Goal: Navigation & Orientation: Understand site structure

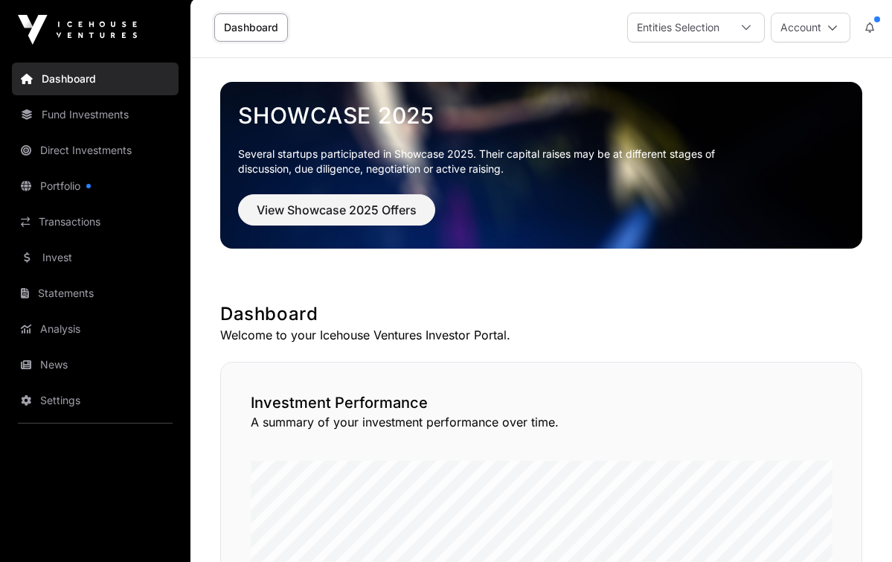
scroll to position [36, 0]
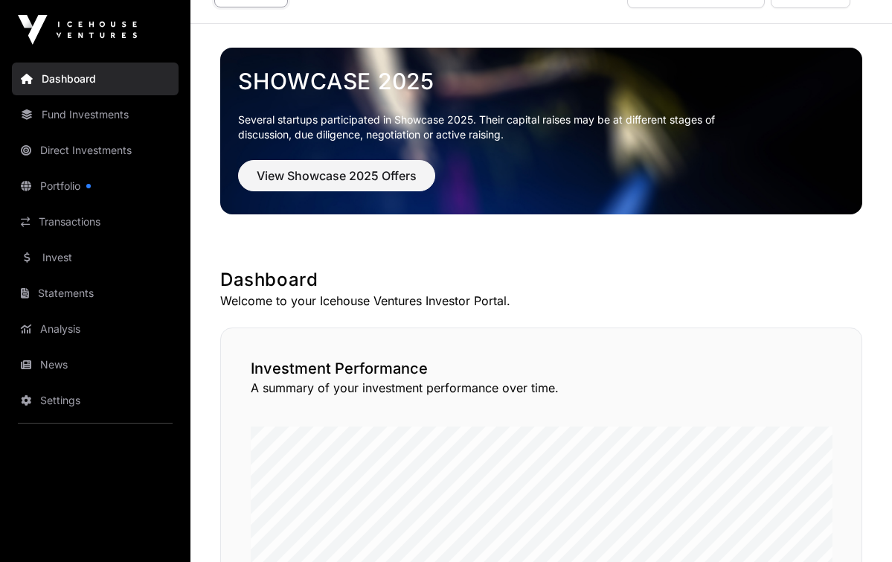
click at [356, 178] on span "View Showcase 2025 Offers" at bounding box center [337, 176] width 160 height 18
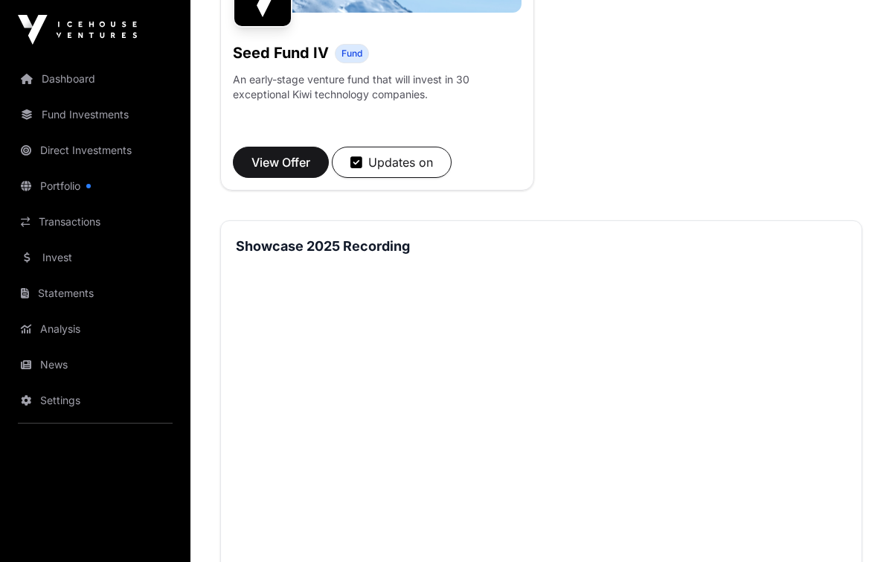
scroll to position [1748, 0]
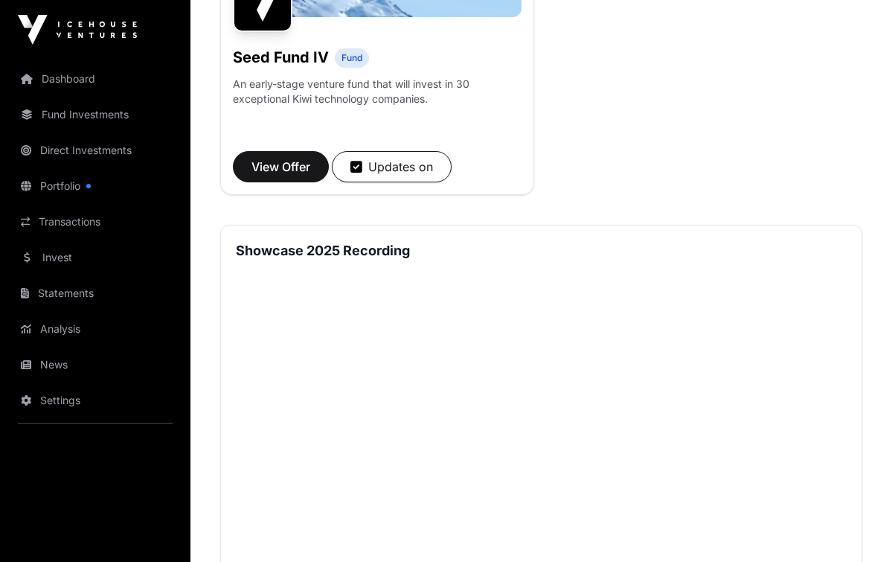
click at [283, 166] on span "View Offer" at bounding box center [280, 167] width 59 height 18
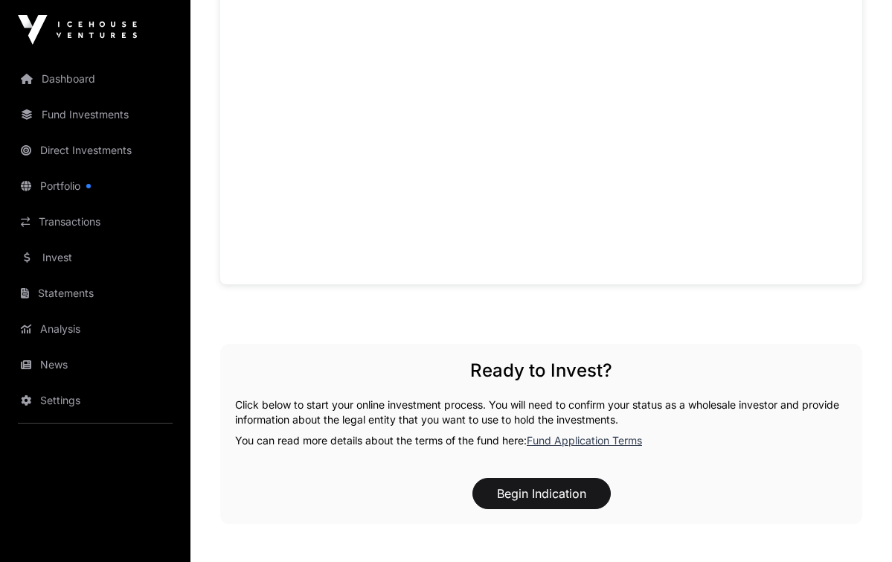
scroll to position [894, 0]
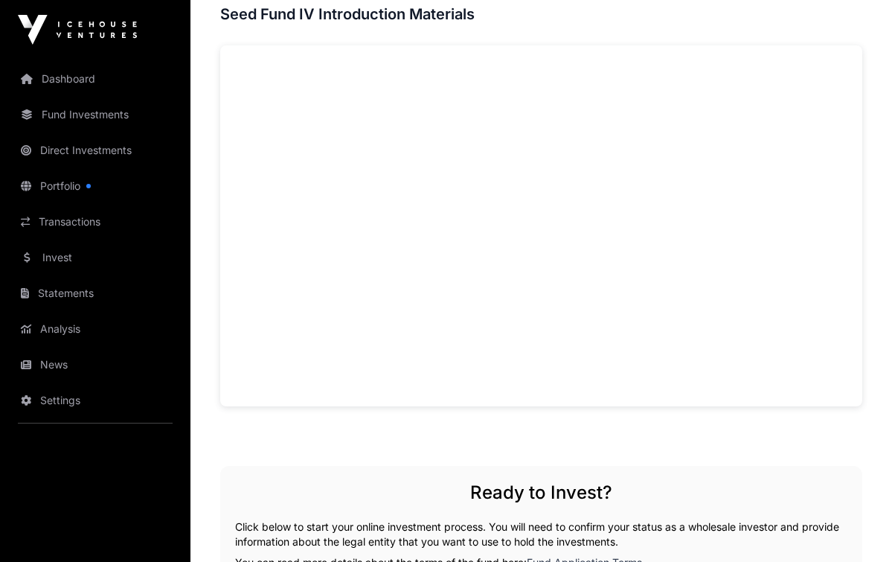
click at [865, 211] on div "Offers Seed Fund IV Seed Fund IV Fund An early-stage venture fund that will inv…" at bounding box center [540, 44] width 701 height 1756
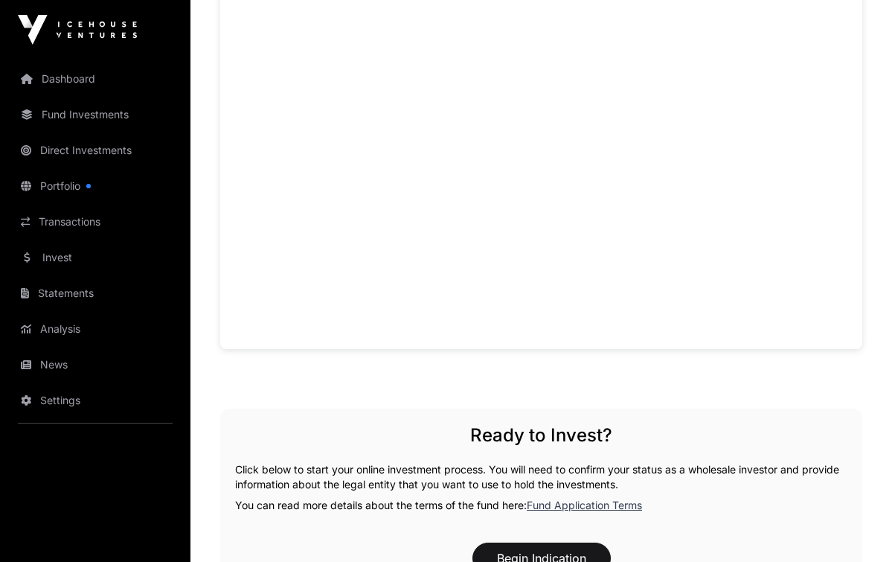
scroll to position [952, 0]
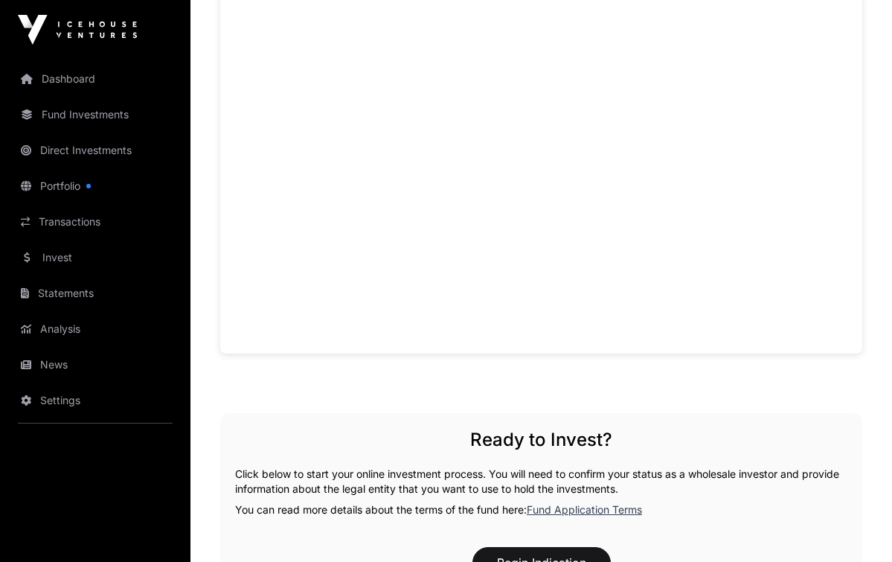
scroll to position [940, 0]
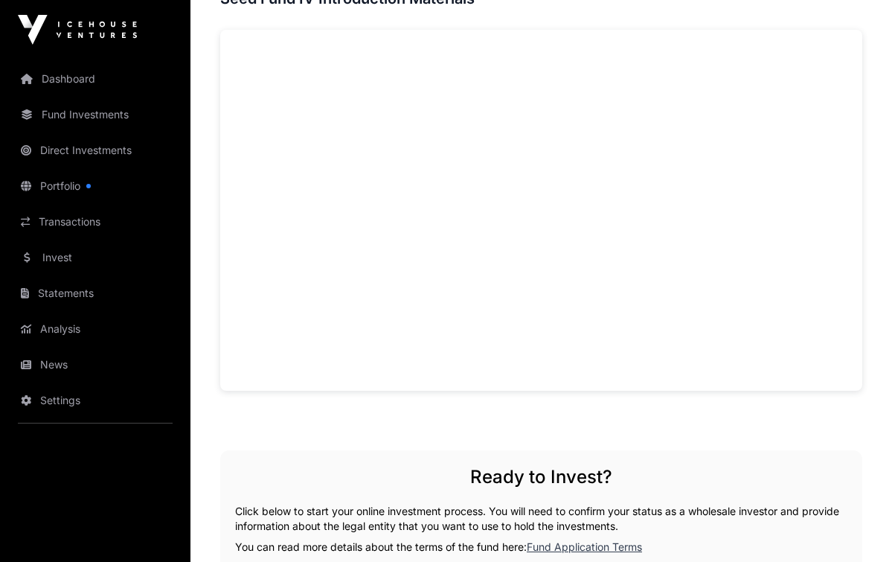
scroll to position [908, 0]
click at [862, 238] on div "Offers Seed Fund IV Seed Fund IV Fund An early-stage venture fund that will inv…" at bounding box center [540, 30] width 701 height 1756
click at [864, 222] on div "Offers Seed Fund IV Seed Fund IV Fund An early-stage venture fund that will inv…" at bounding box center [540, 30] width 701 height 1756
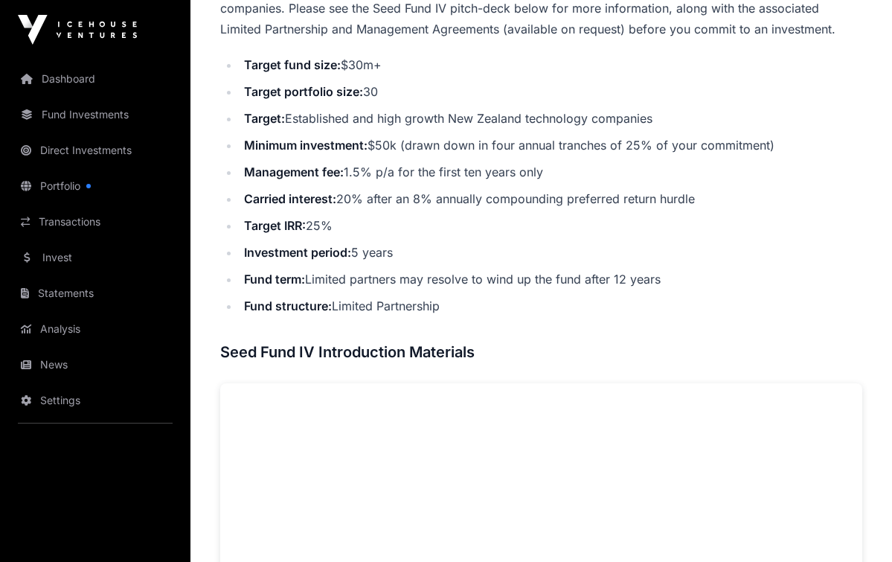
scroll to position [550, 0]
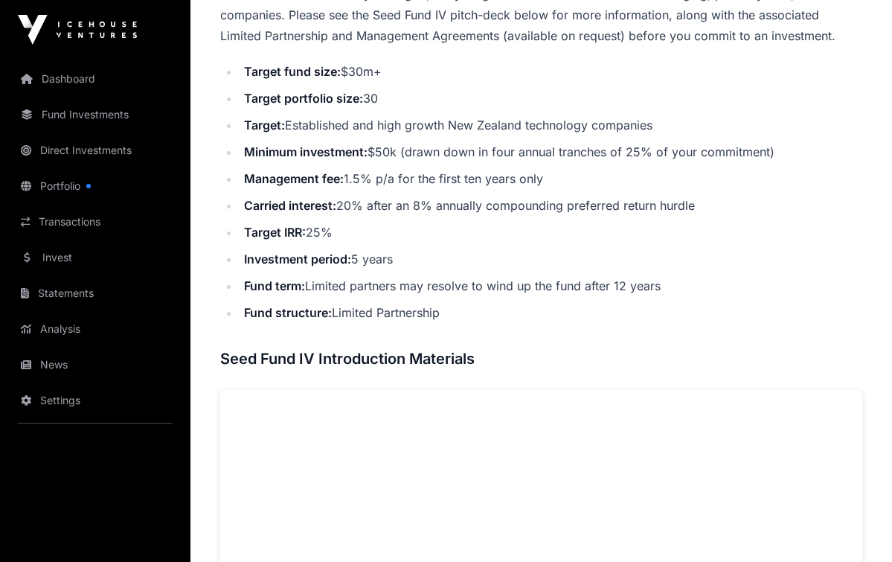
click at [885, 237] on div "Offers Seed Fund IV Seed Fund IV Fund An early-stage venture fund that will inv…" at bounding box center [540, 389] width 701 height 1756
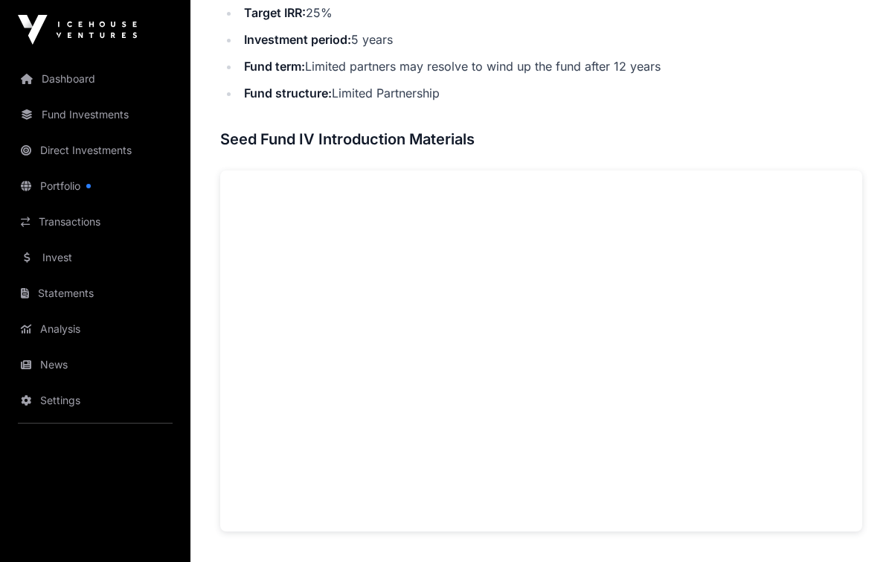
scroll to position [767, 0]
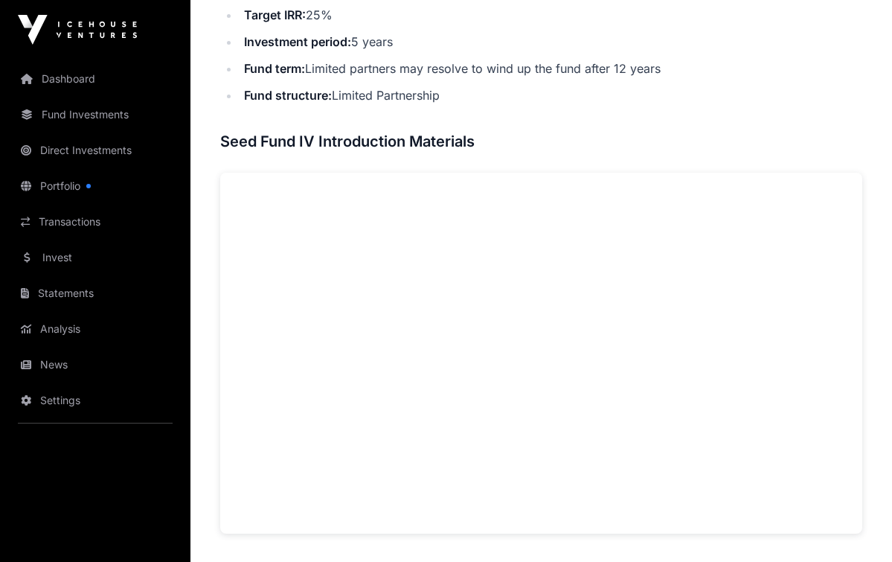
click at [79, 189] on link "Portfolio" at bounding box center [95, 186] width 167 height 33
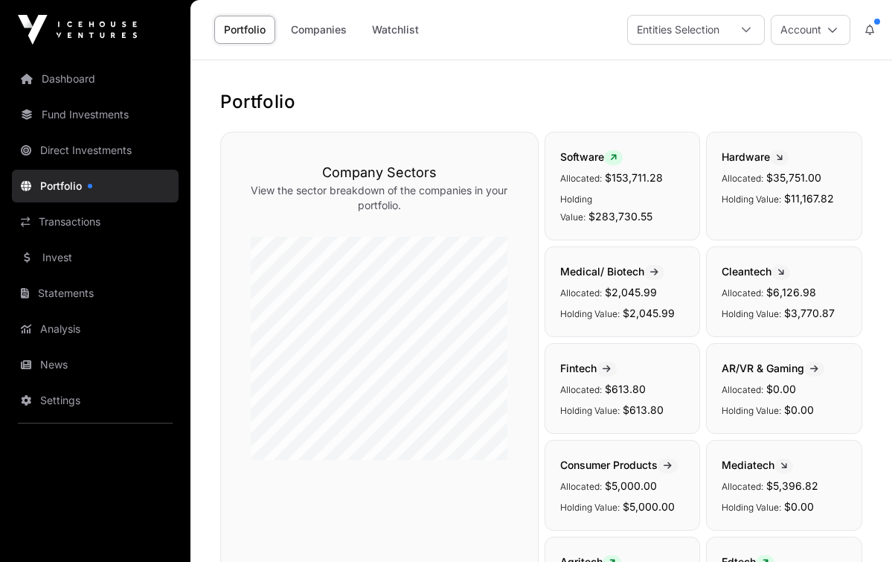
click at [128, 115] on link "Fund Investments" at bounding box center [95, 114] width 167 height 33
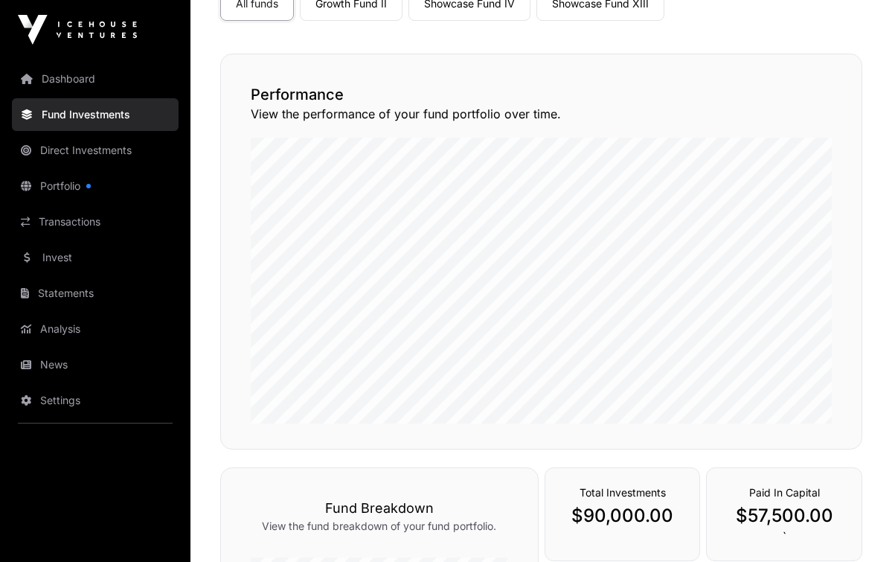
scroll to position [149, 0]
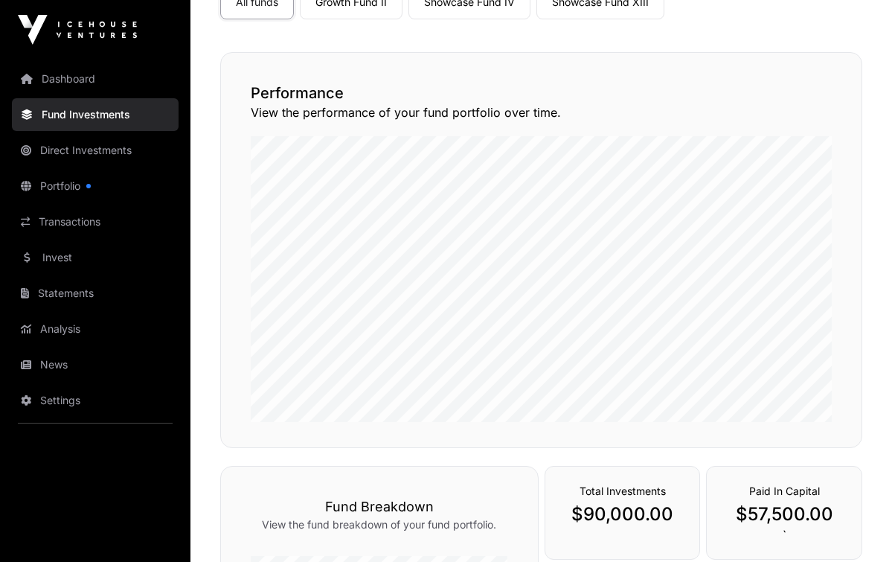
click at [98, 155] on link "Direct Investments" at bounding box center [95, 150] width 167 height 33
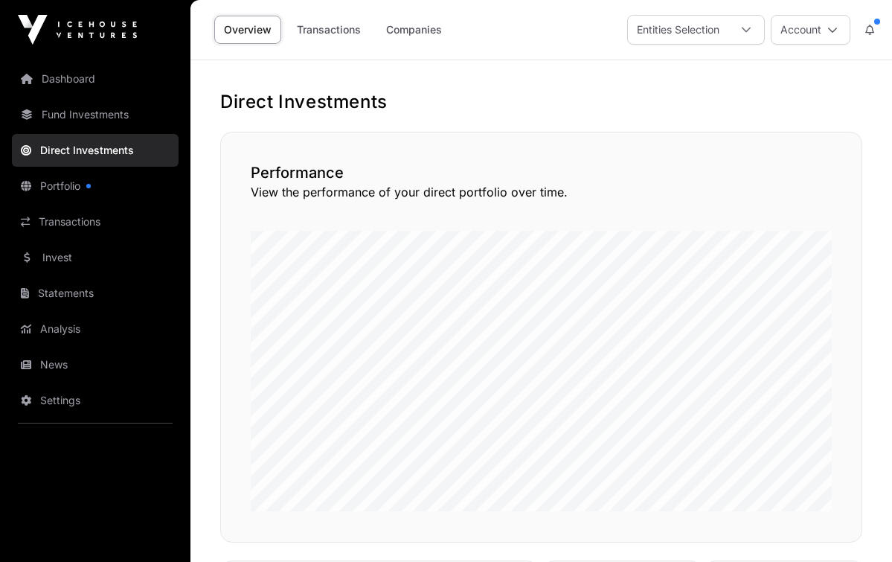
click at [68, 79] on link "Dashboard" at bounding box center [95, 78] width 167 height 33
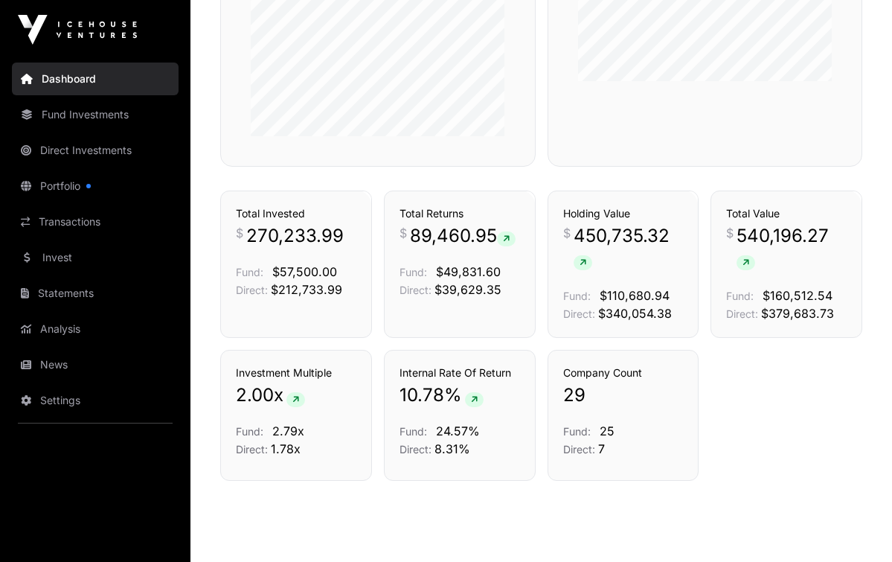
scroll to position [969, 0]
click at [65, 296] on link "Statements" at bounding box center [95, 293] width 167 height 33
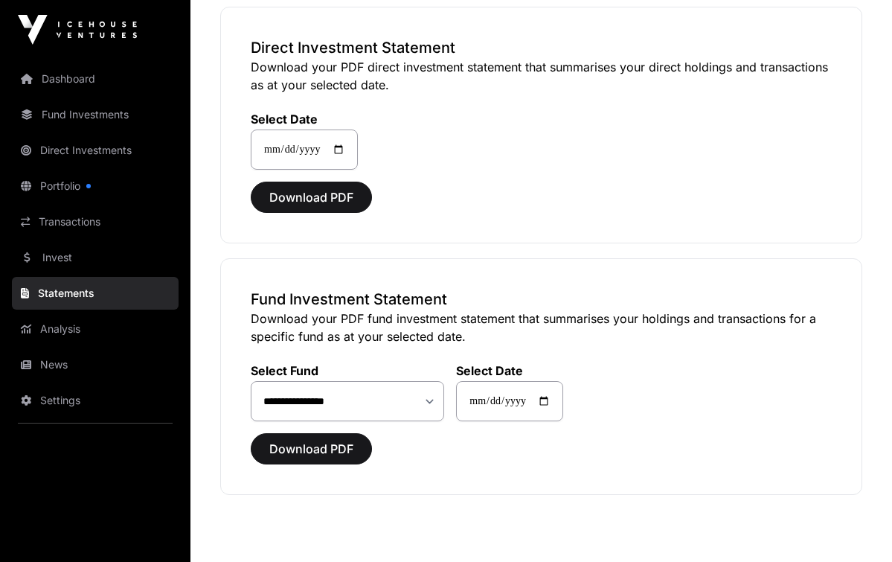
scroll to position [120, 0]
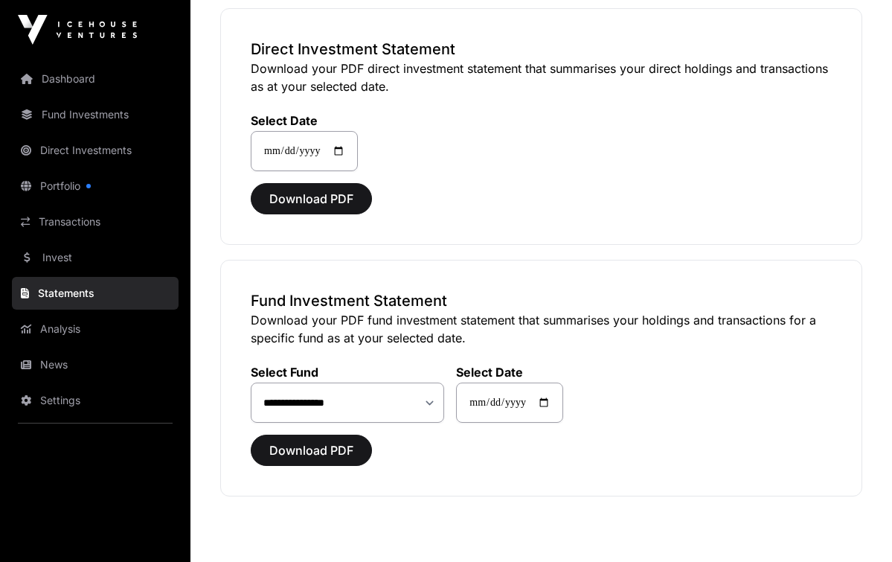
click at [344, 208] on button "Download PDF" at bounding box center [311, 198] width 121 height 31
click at [343, 200] on span "Download PDF" at bounding box center [311, 199] width 84 height 18
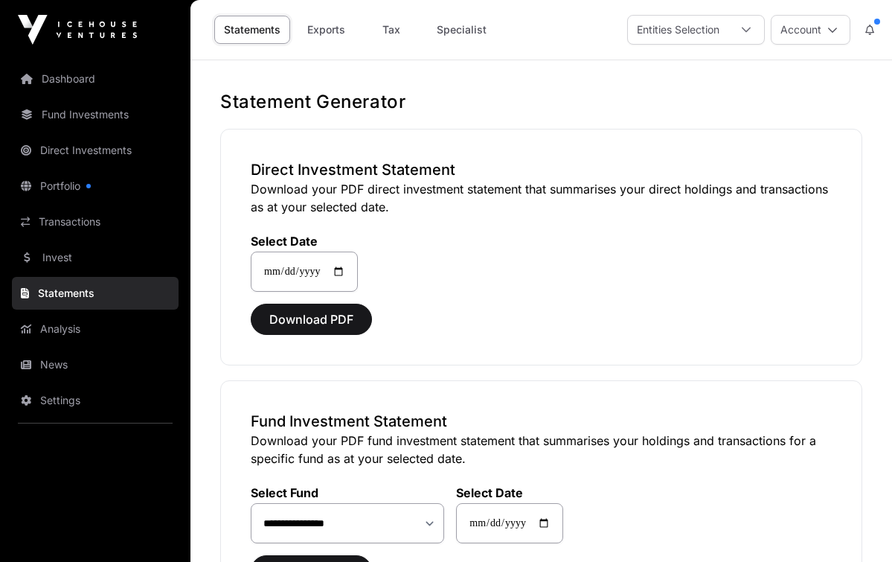
scroll to position [0, 0]
click at [71, 330] on link "Analysis" at bounding box center [95, 328] width 167 height 33
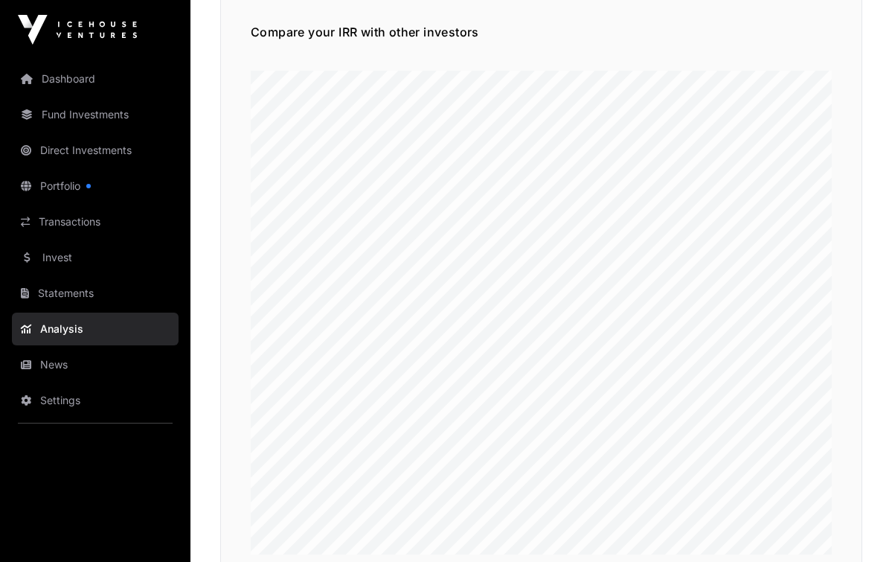
scroll to position [237, 0]
click at [58, 363] on link "News" at bounding box center [95, 364] width 167 height 33
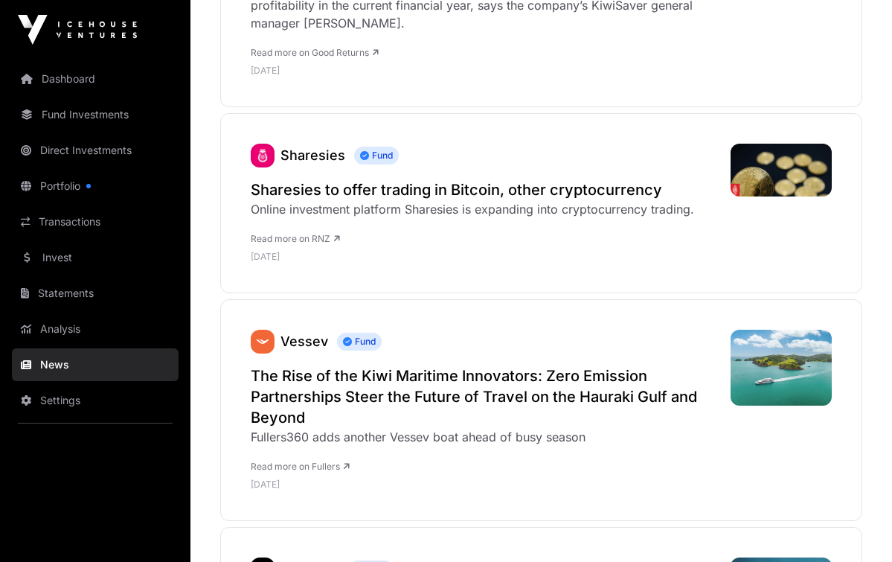
scroll to position [5570, 0]
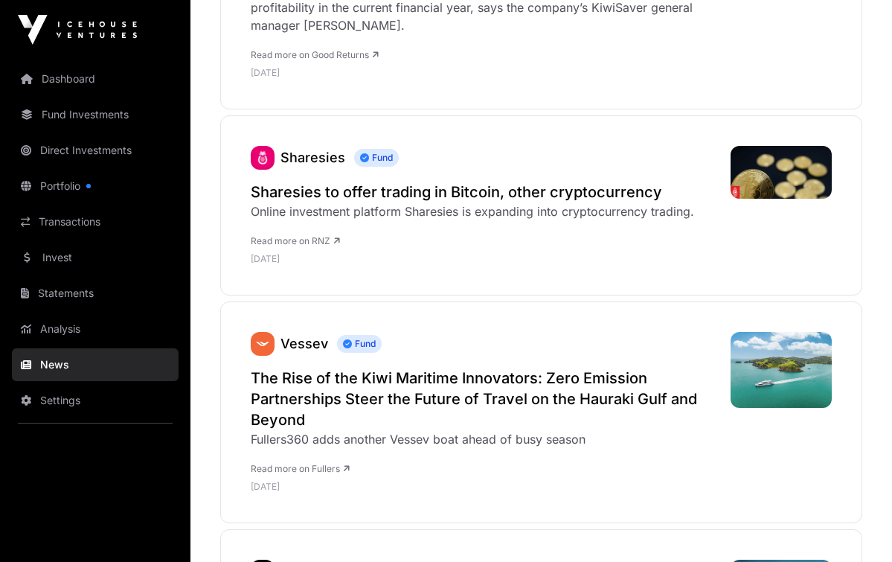
click at [317, 181] on h2 "Sharesies to offer trading in Bitcoin, other cryptocurrency" at bounding box center [472, 191] width 443 height 21
click at [61, 297] on link "Statements" at bounding box center [95, 293] width 167 height 33
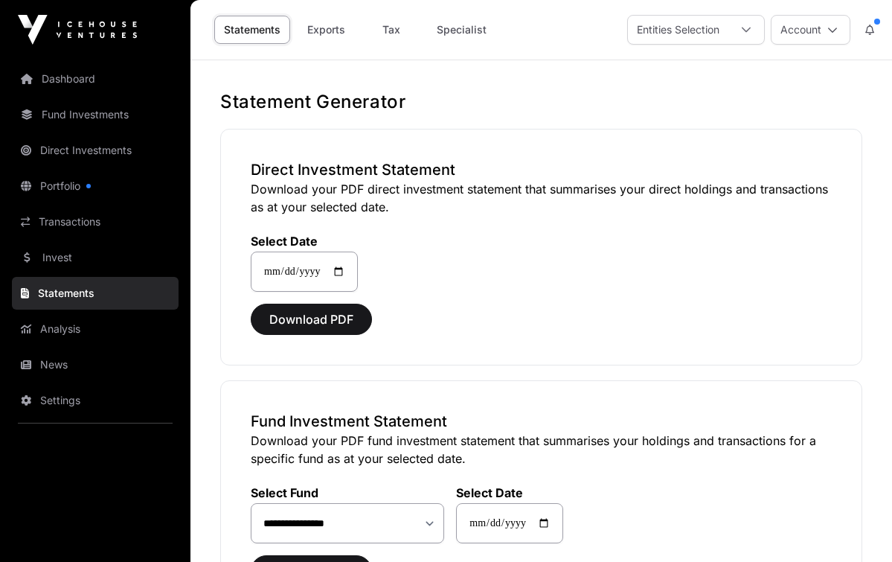
click at [74, 86] on link "Dashboard" at bounding box center [95, 78] width 167 height 33
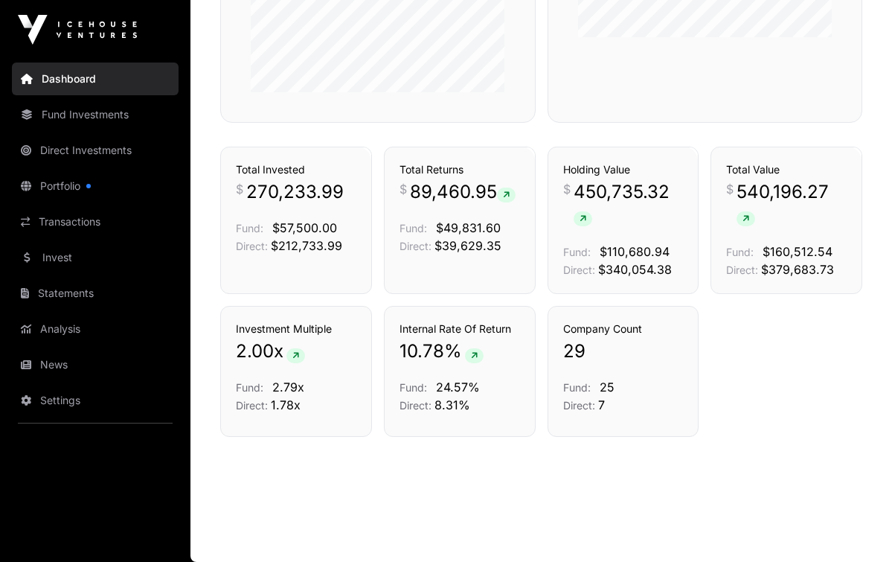
scroll to position [1013, 0]
click at [68, 329] on link "Analysis" at bounding box center [95, 328] width 167 height 33
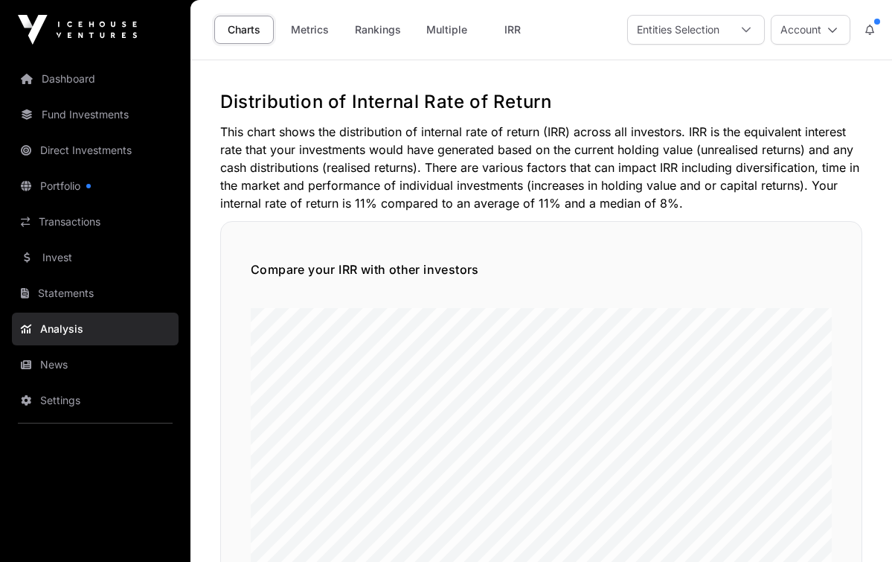
click at [321, 35] on link "Metrics" at bounding box center [309, 30] width 59 height 28
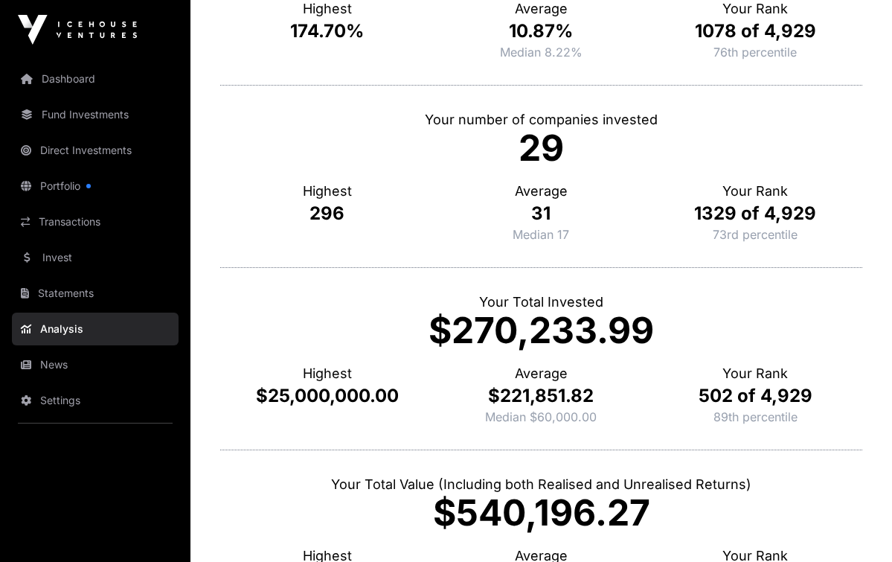
scroll to position [406, 0]
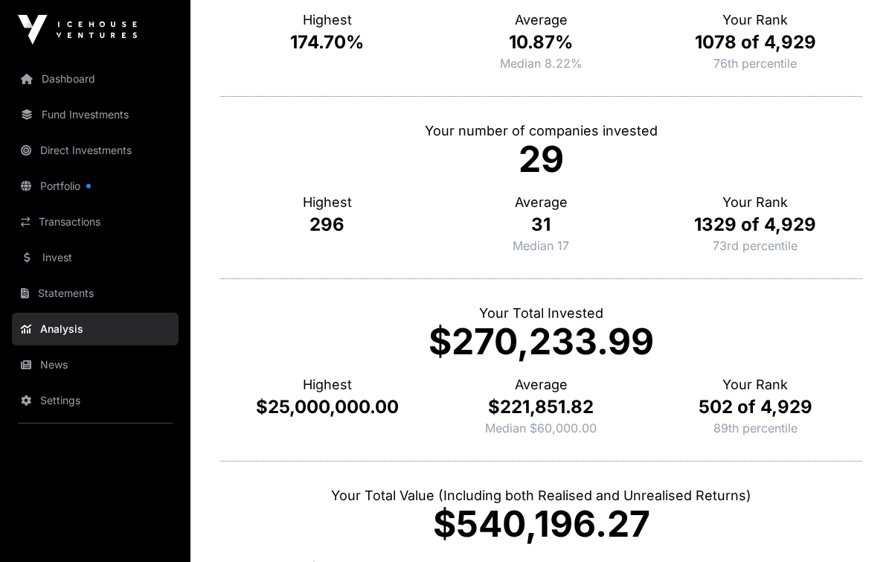
click at [79, 298] on link "Statements" at bounding box center [95, 293] width 167 height 33
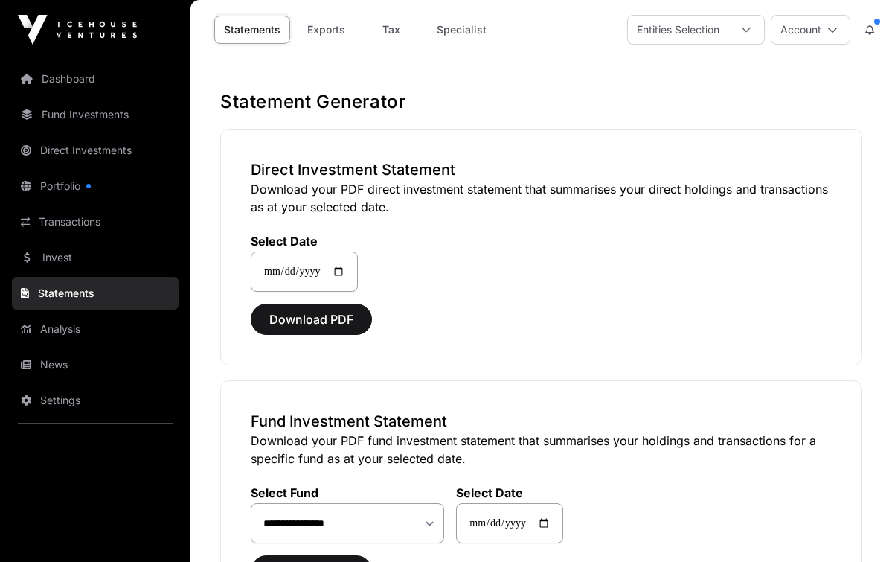
click at [65, 259] on link "Invest" at bounding box center [95, 257] width 167 height 33
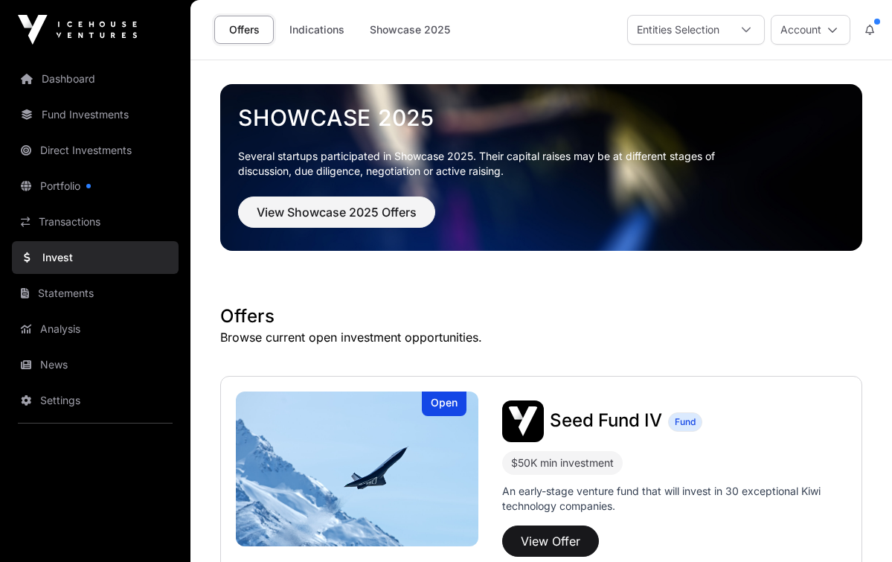
click at [71, 334] on link "Analysis" at bounding box center [95, 328] width 167 height 33
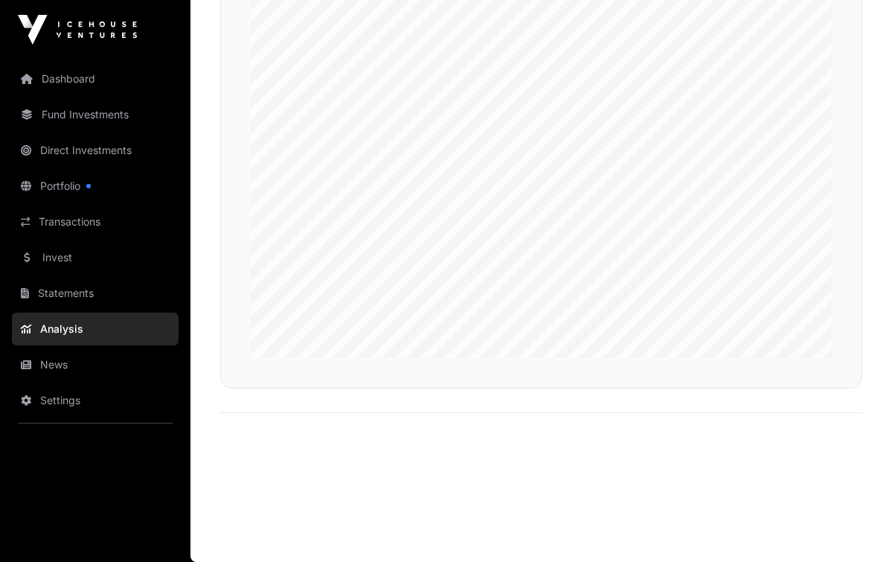
scroll to position [3405, 0]
click at [115, 330] on link "Analysis" at bounding box center [95, 328] width 167 height 33
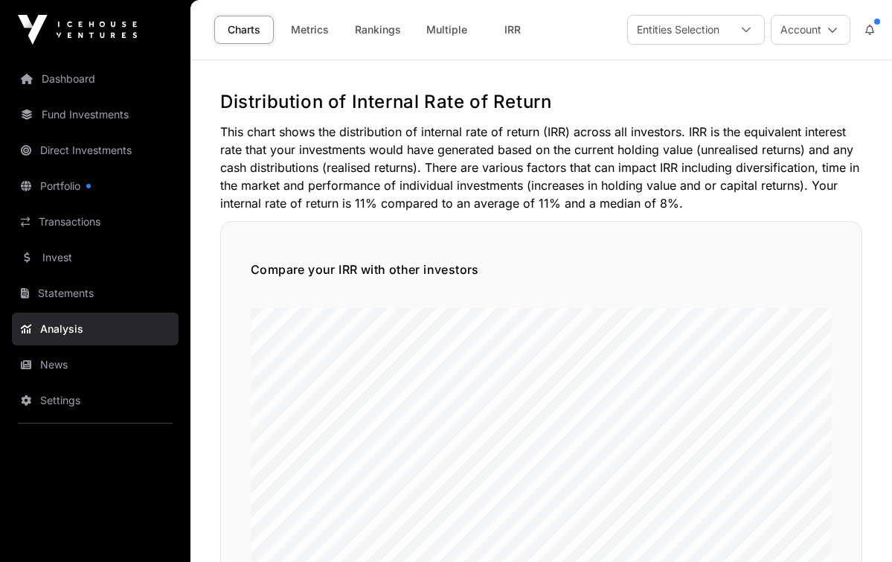
click at [376, 27] on link "Rankings" at bounding box center [377, 30] width 65 height 28
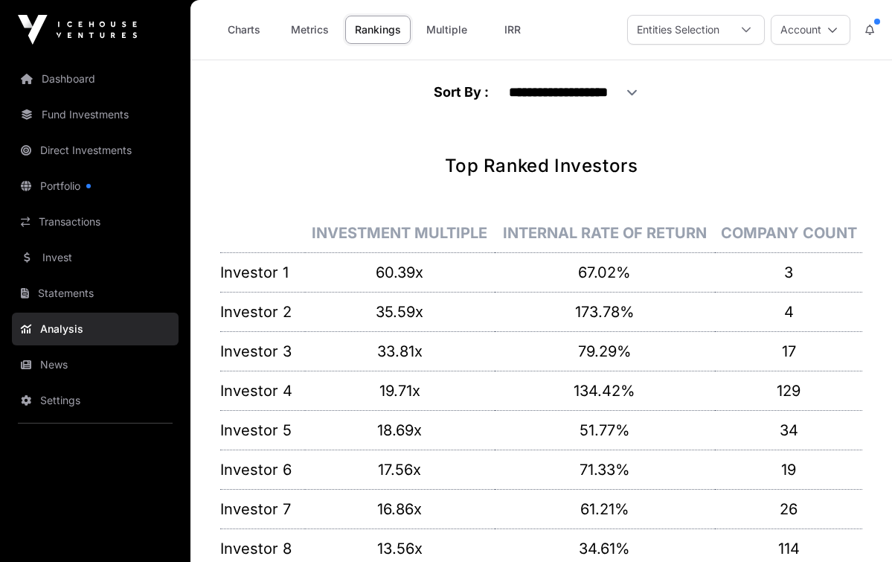
click at [441, 34] on link "Multiple" at bounding box center [446, 30] width 60 height 28
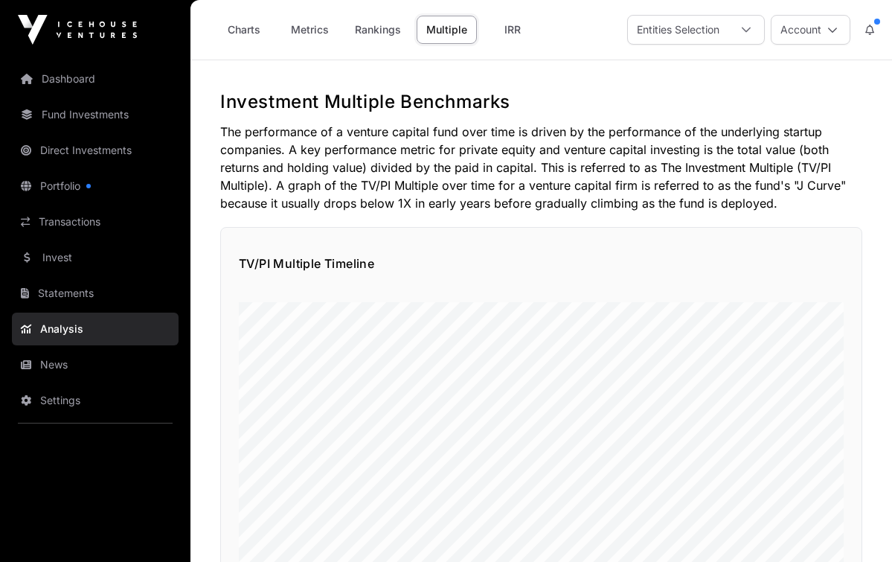
click at [502, 33] on link "IRR" at bounding box center [512, 30] width 59 height 28
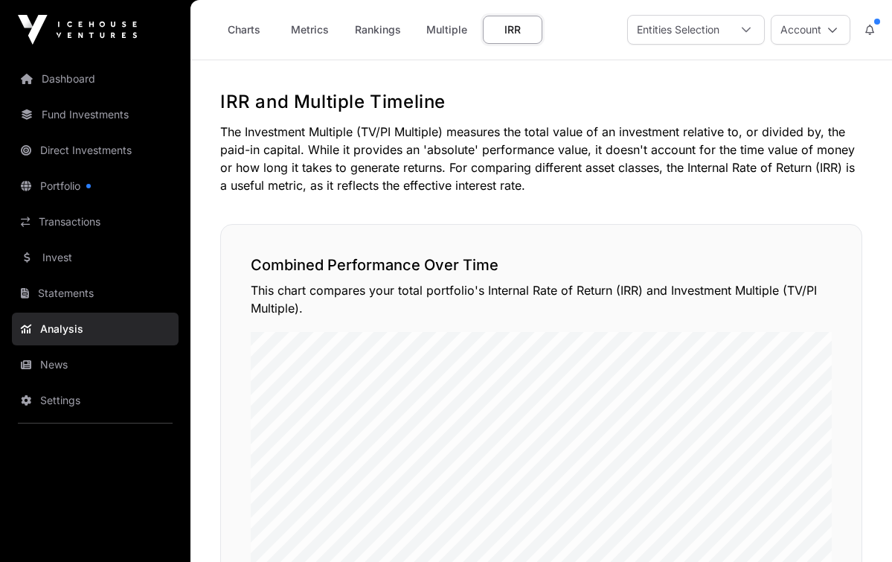
click at [751, 30] on div at bounding box center [746, 30] width 36 height 28
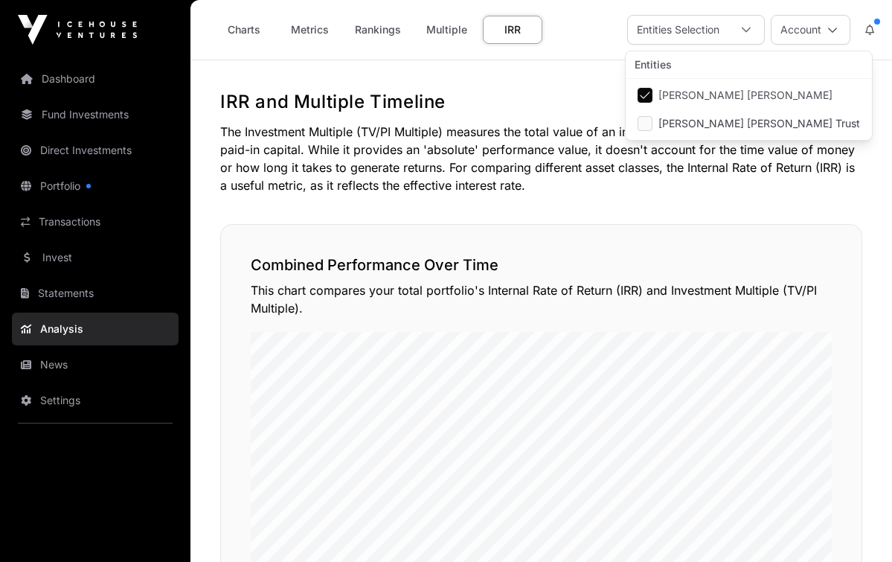
click at [827, 30] on icon at bounding box center [832, 30] width 10 height 10
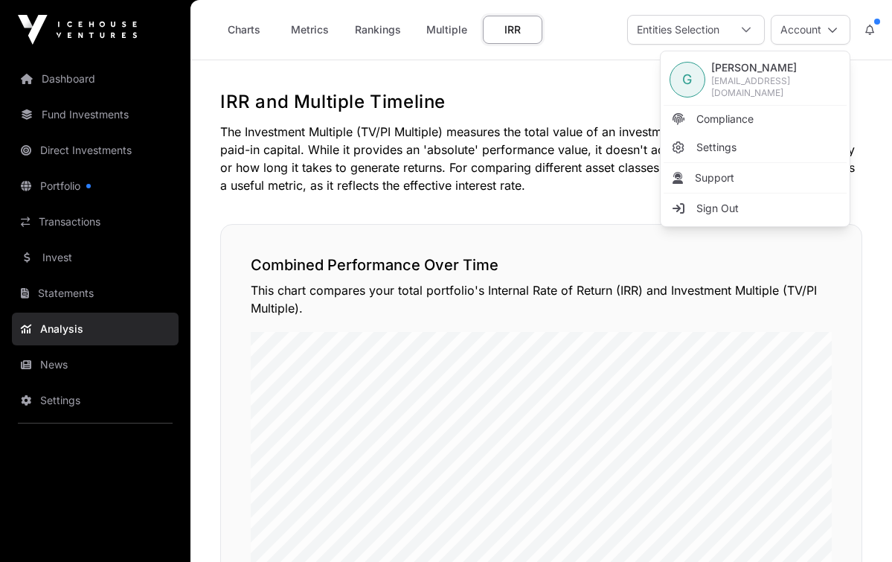
click at [54, 368] on link "News" at bounding box center [95, 364] width 167 height 33
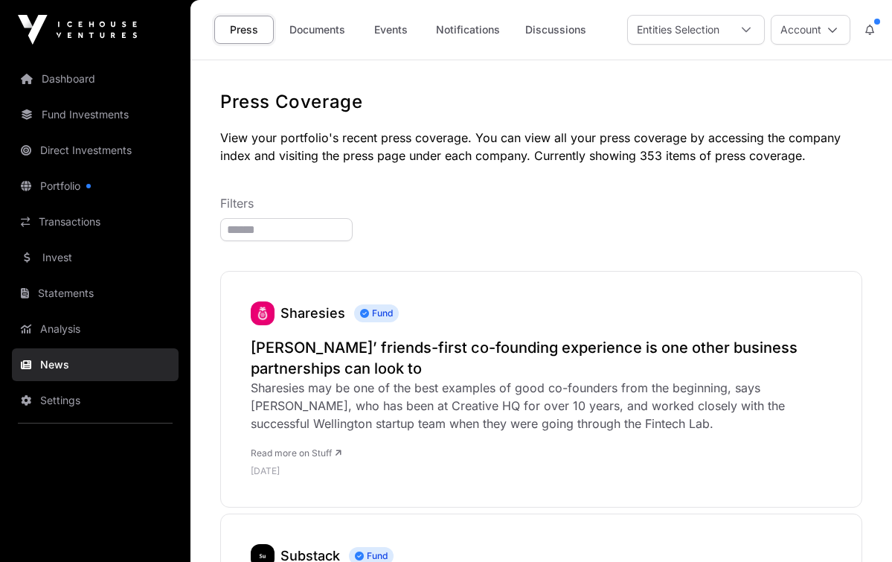
click at [66, 298] on link "Statements" at bounding box center [95, 293] width 167 height 33
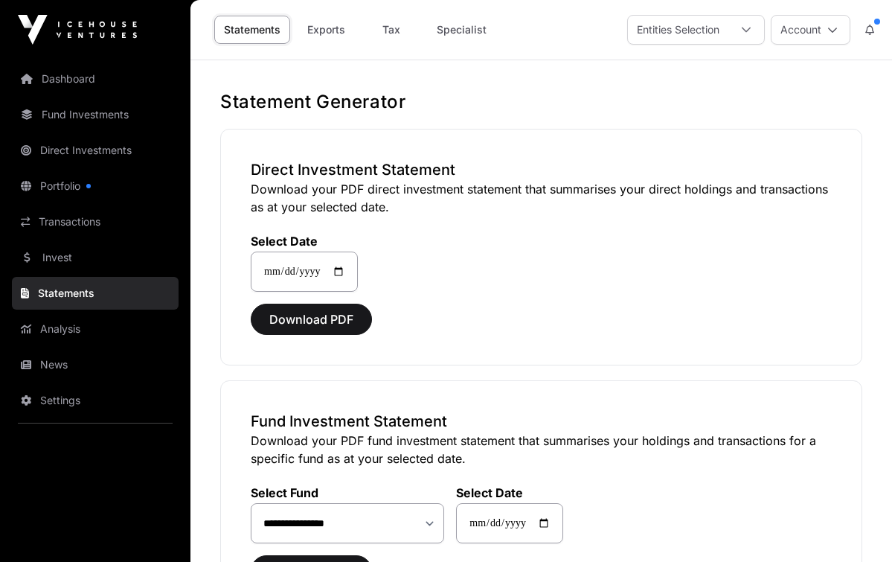
click at [55, 261] on link "Invest" at bounding box center [95, 257] width 167 height 33
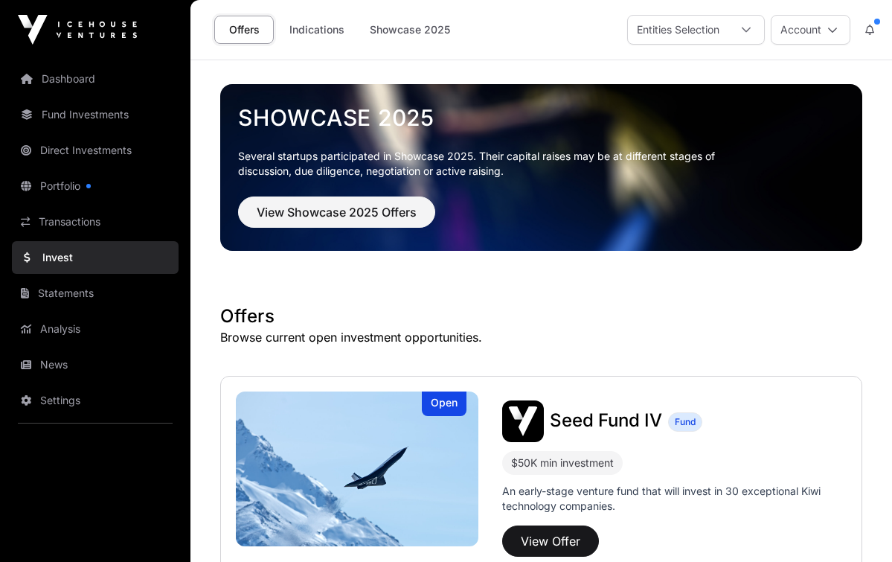
click at [91, 224] on link "Transactions" at bounding box center [95, 221] width 167 height 33
